Goal: Task Accomplishment & Management: Manage account settings

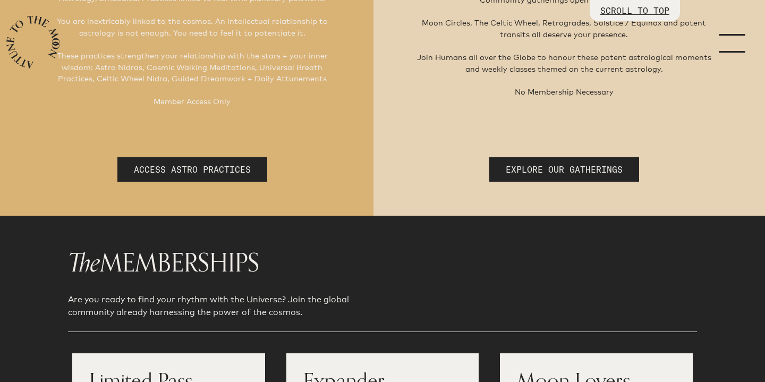
scroll to position [140, 0]
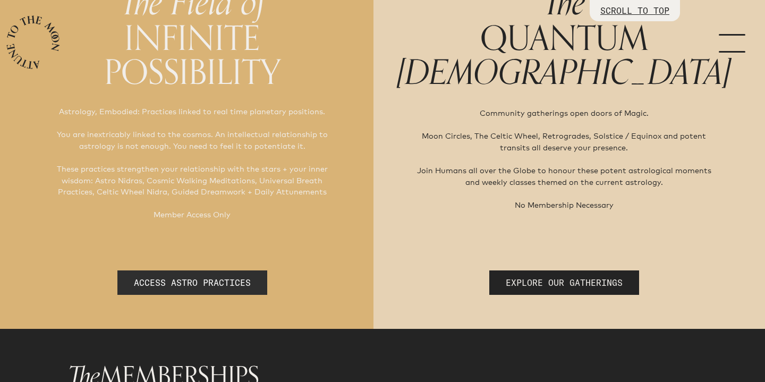
click at [226, 274] on link "ACCESS ASTRO PRACTICES" at bounding box center [192, 282] width 150 height 24
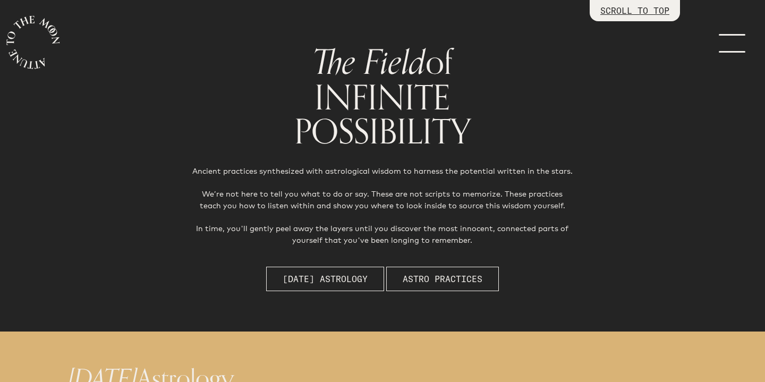
scroll to position [50, 0]
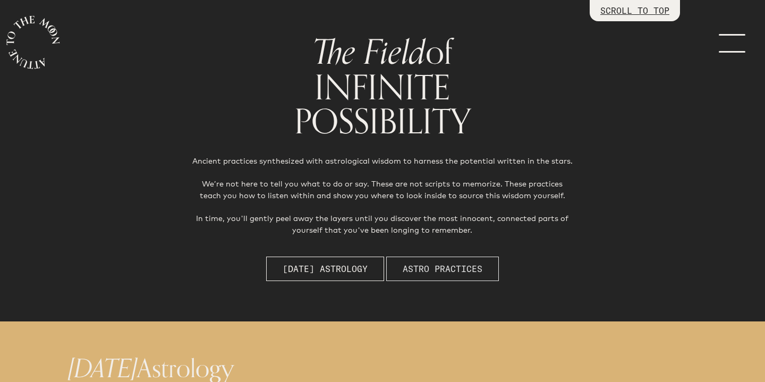
click at [430, 265] on span "Astro Practices" at bounding box center [443, 268] width 80 height 13
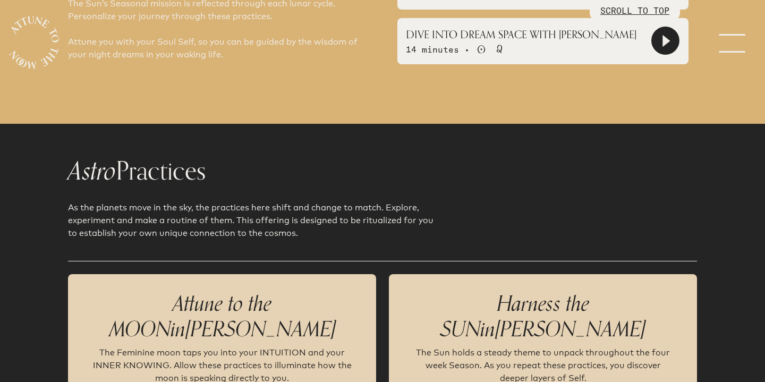
scroll to position [855, 0]
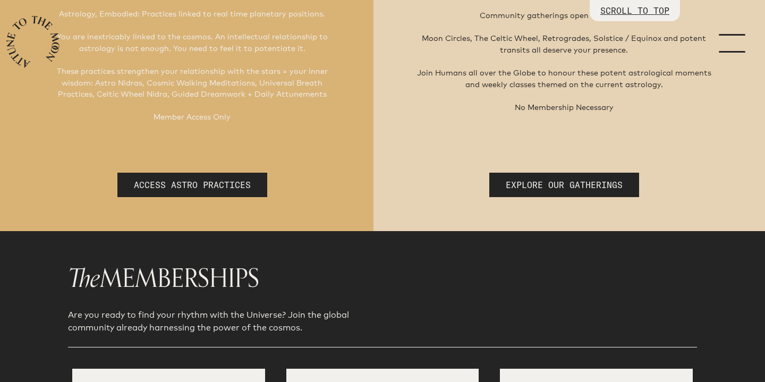
scroll to position [302, 0]
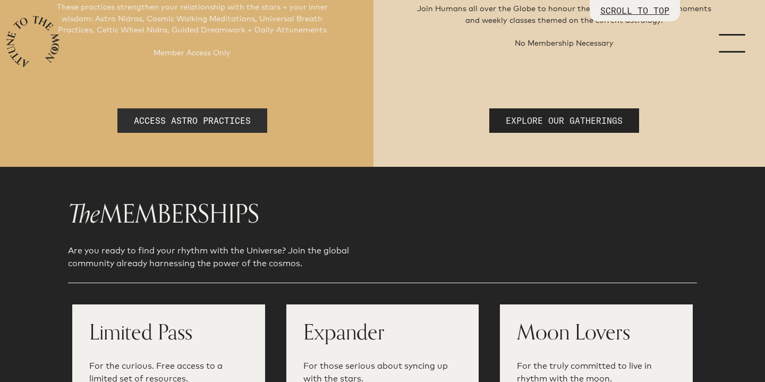
click at [246, 116] on link "ACCESS ASTRO PRACTICES" at bounding box center [192, 120] width 150 height 24
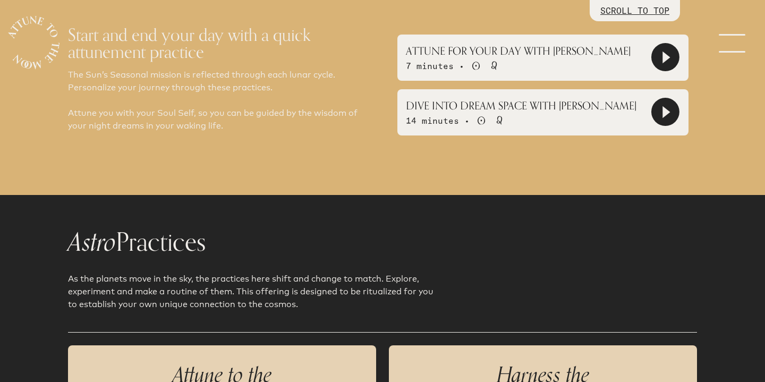
scroll to position [782, 0]
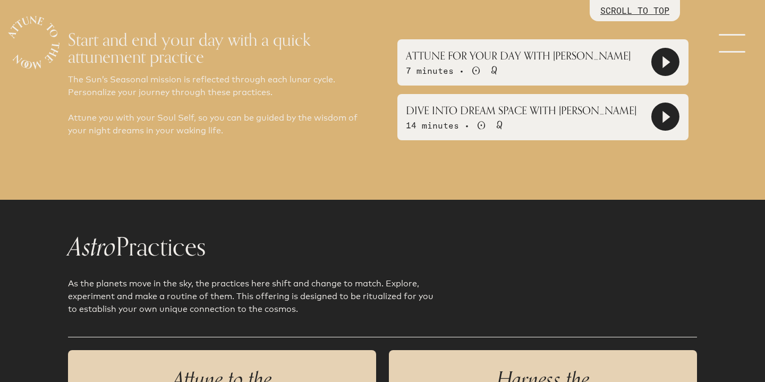
click at [664, 57] on icon at bounding box center [665, 62] width 7 height 12
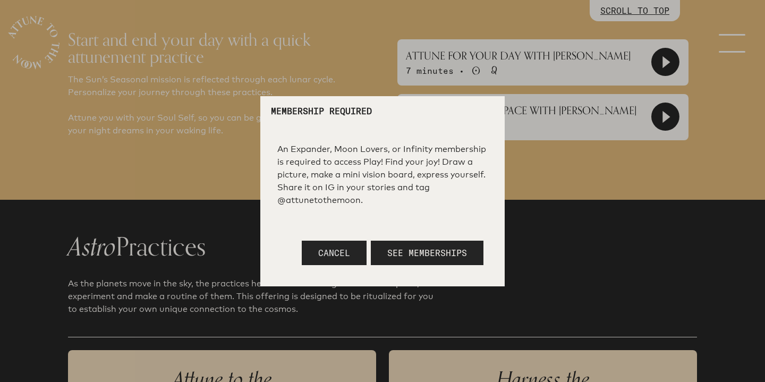
click at [349, 252] on span "Cancel" at bounding box center [334, 252] width 32 height 11
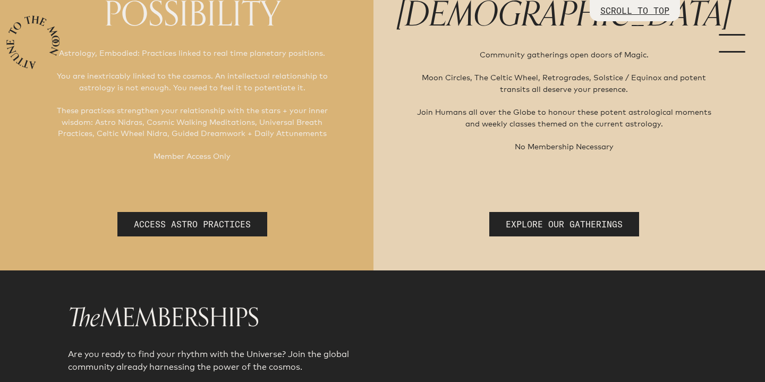
scroll to position [199, 0]
click at [251, 213] on link "ACCESS ASTRO PRACTICES" at bounding box center [192, 224] width 150 height 24
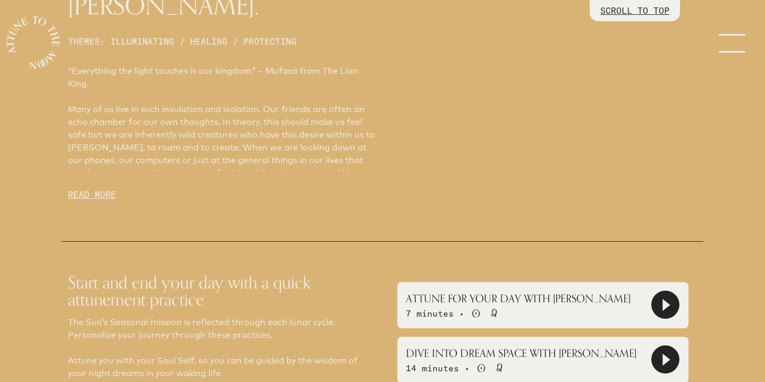
scroll to position [594, 0]
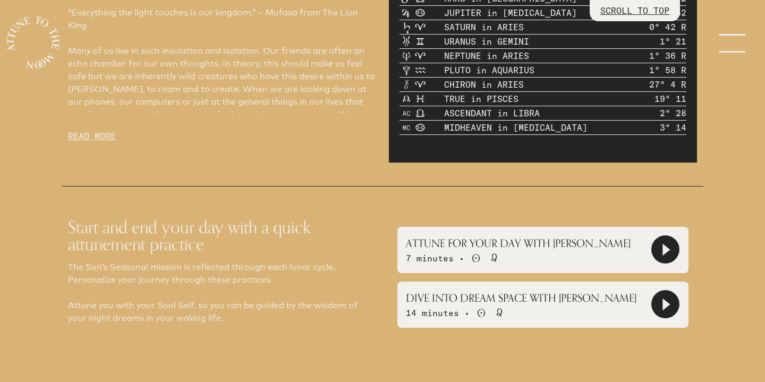
click at [664, 220] on div "ATTUNE FOR YOUR DAY WITH [PERSON_NAME] 7 minutes • Sun [PERSON_NAME] DIVE INTO …" at bounding box center [543, 269] width 308 height 118
click at [662, 250] on icon at bounding box center [665, 249] width 27 height 27
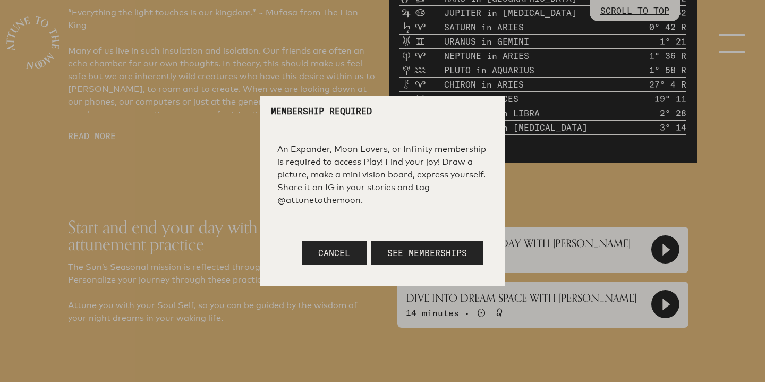
click at [656, 188] on div at bounding box center [382, 191] width 765 height 382
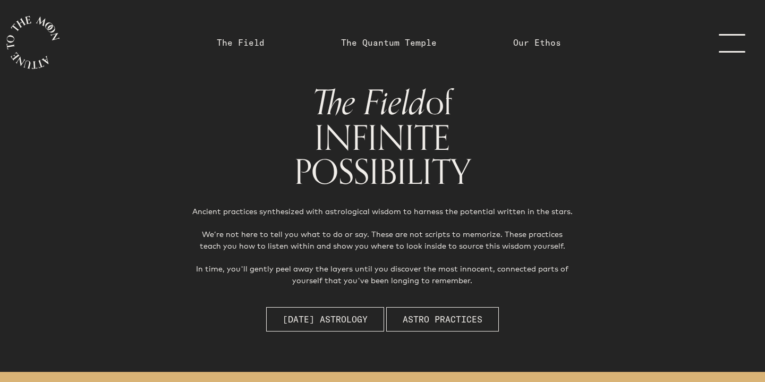
scroll to position [0, 0]
click at [733, 32] on link "menu" at bounding box center [738, 42] width 53 height 85
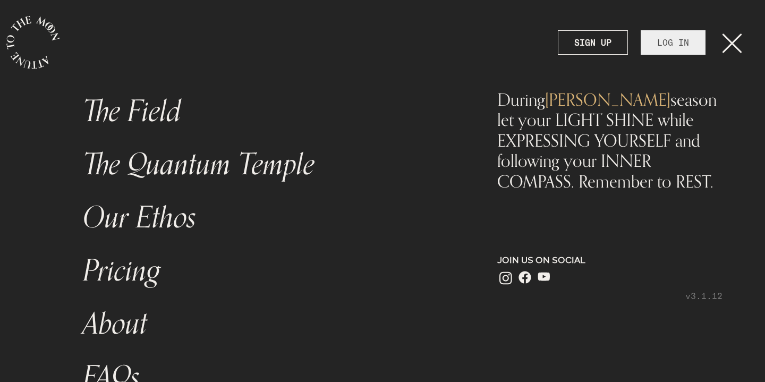
click at [691, 37] on link "LOG IN" at bounding box center [672, 42] width 65 height 24
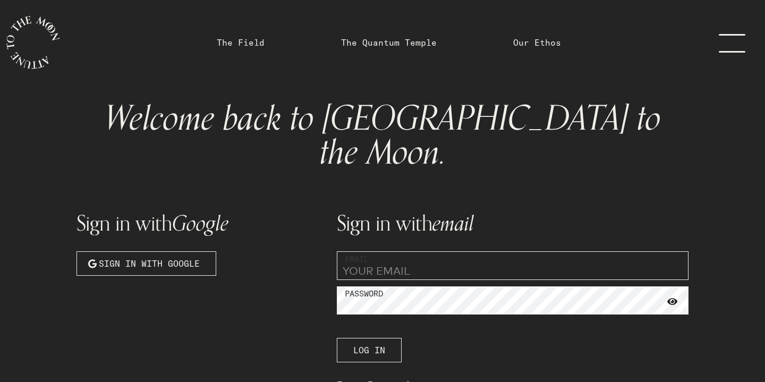
click at [427, 251] on input "email" at bounding box center [513, 265] width 352 height 29
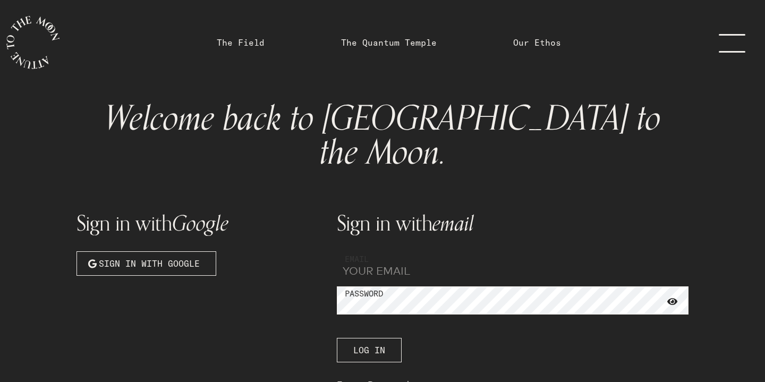
type input "[EMAIL_ADDRESS][DOMAIN_NAME]"
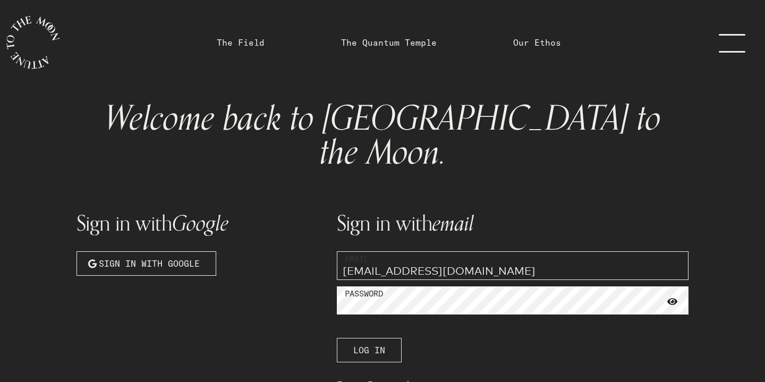
click at [382, 344] on span "Log In" at bounding box center [369, 350] width 32 height 13
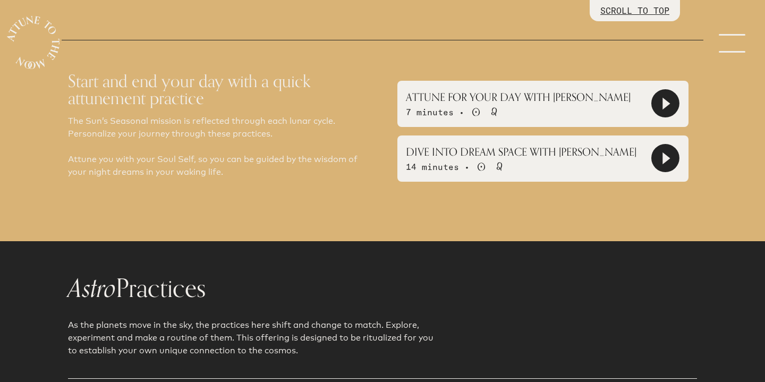
scroll to position [701, 0]
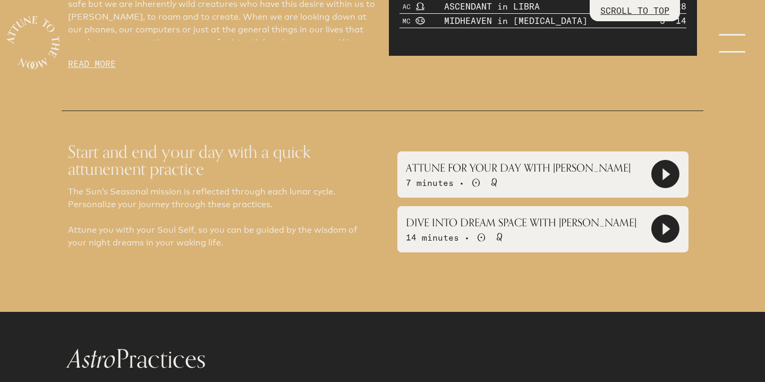
click at [667, 168] on icon at bounding box center [665, 174] width 7 height 12
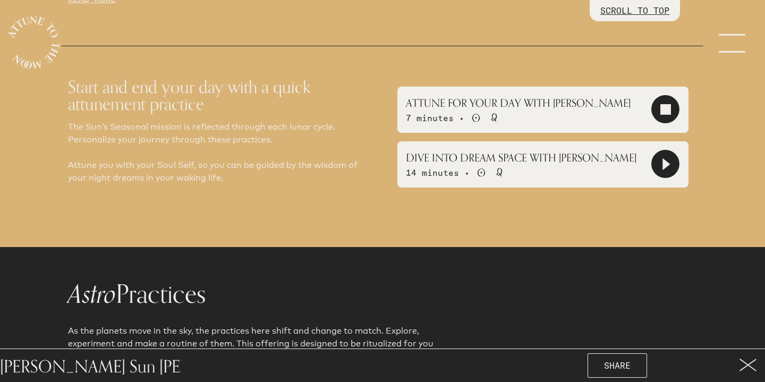
scroll to position [796, 0]
